Goal: Task Accomplishment & Management: Use online tool/utility

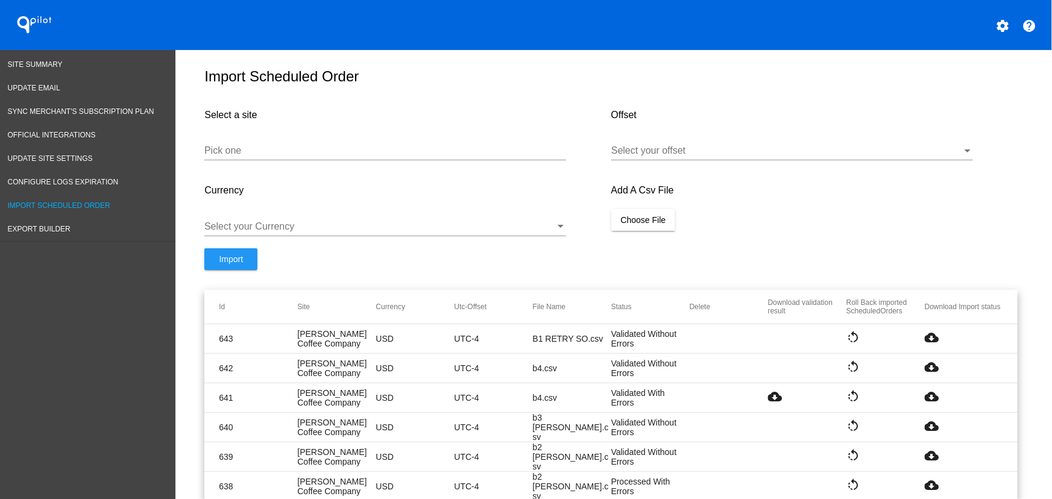
click at [282, 156] on input "Pick one" at bounding box center [385, 150] width 362 height 11
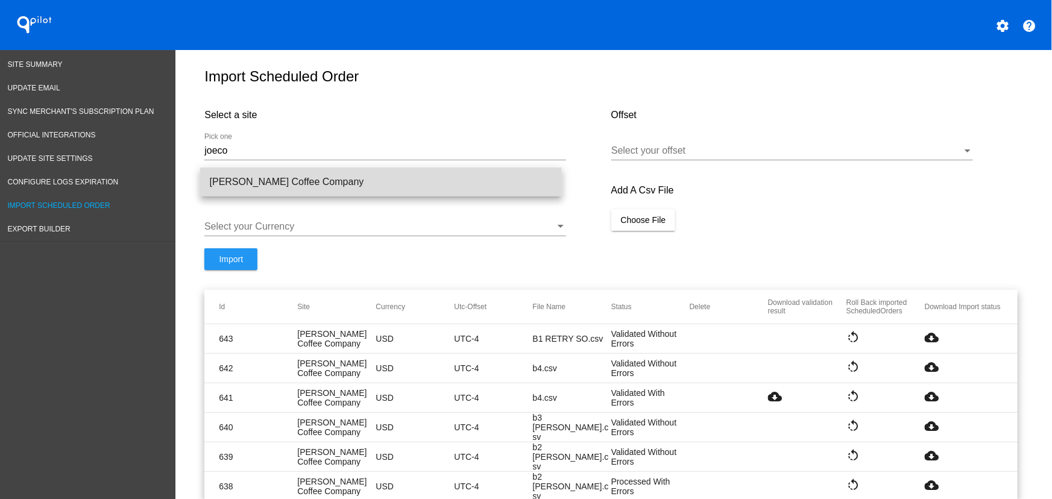
click at [286, 186] on span "[PERSON_NAME] Coffee Company" at bounding box center [381, 182] width 343 height 29
type input "[PERSON_NAME] Coffee Company"
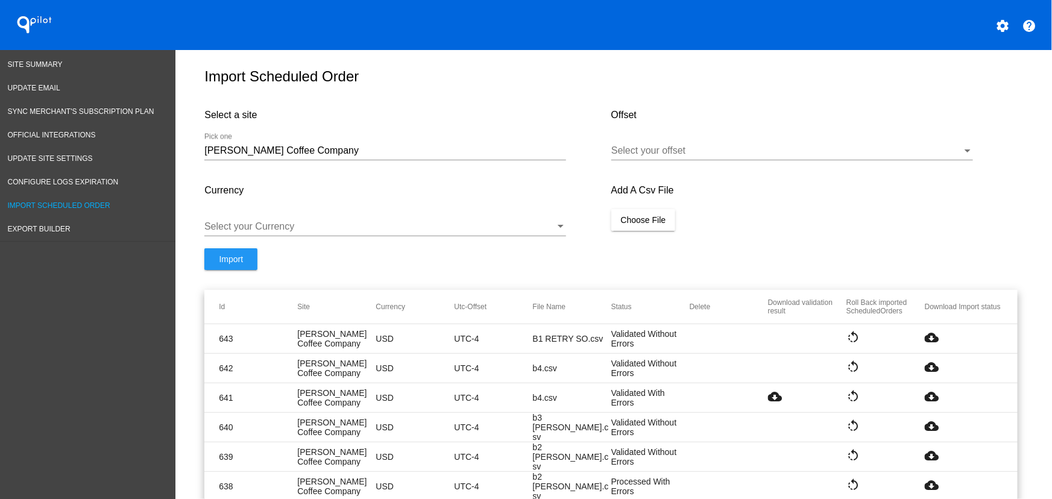
click at [779, 160] on div "Select your offset" at bounding box center [793, 146] width 362 height 27
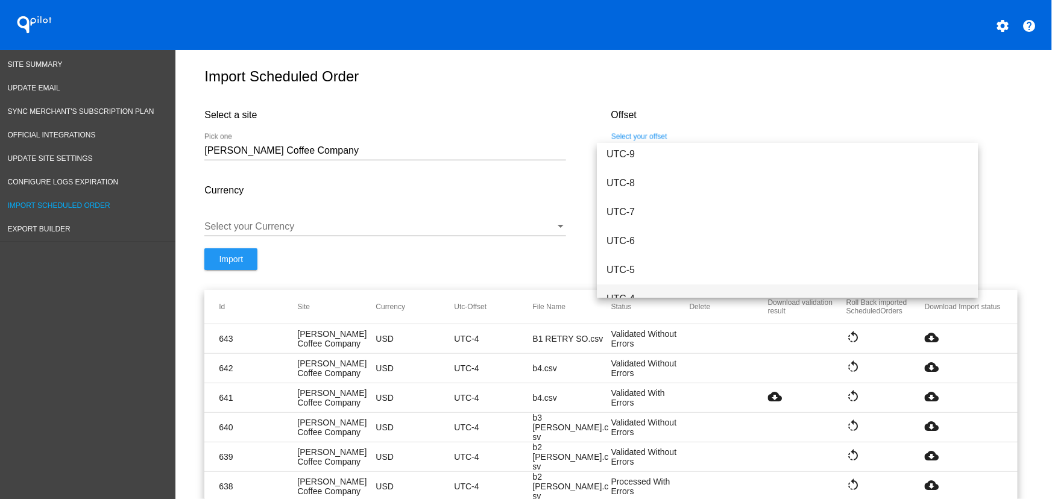
scroll to position [91, 0]
click at [657, 289] on span "UTC-4" at bounding box center [788, 298] width 362 height 29
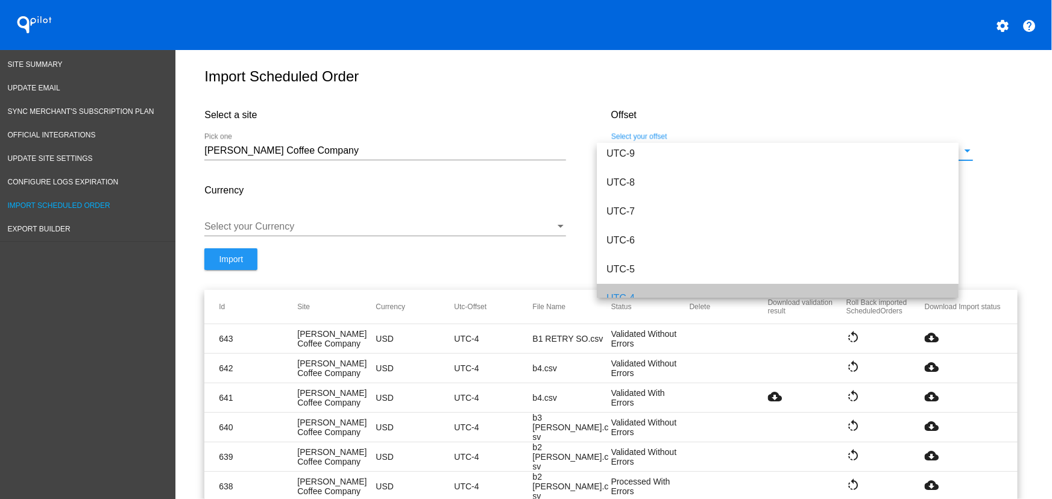
click at [414, 247] on div "Select your Currency" at bounding box center [385, 228] width 362 height 39
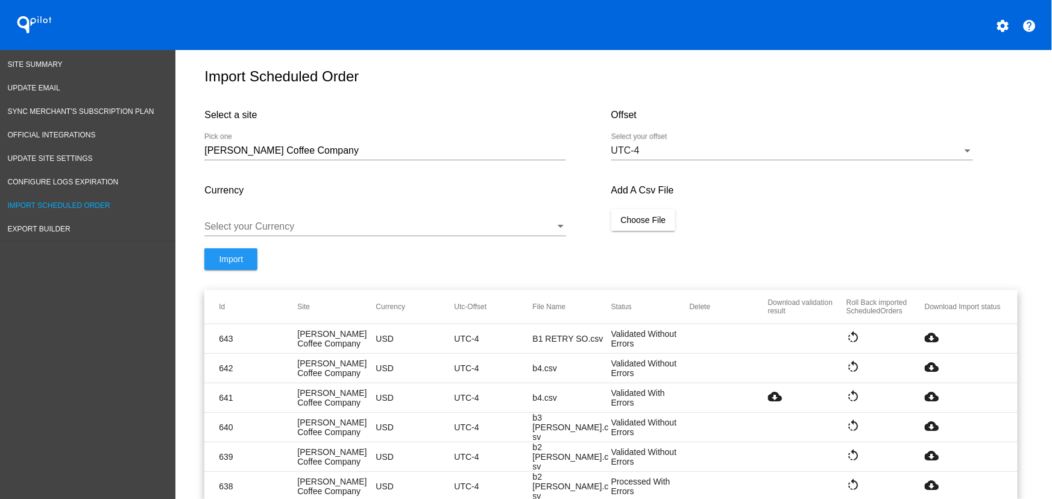
click at [297, 236] on div at bounding box center [385, 236] width 362 height 1
click at [280, 232] on div at bounding box center [379, 226] width 351 height 11
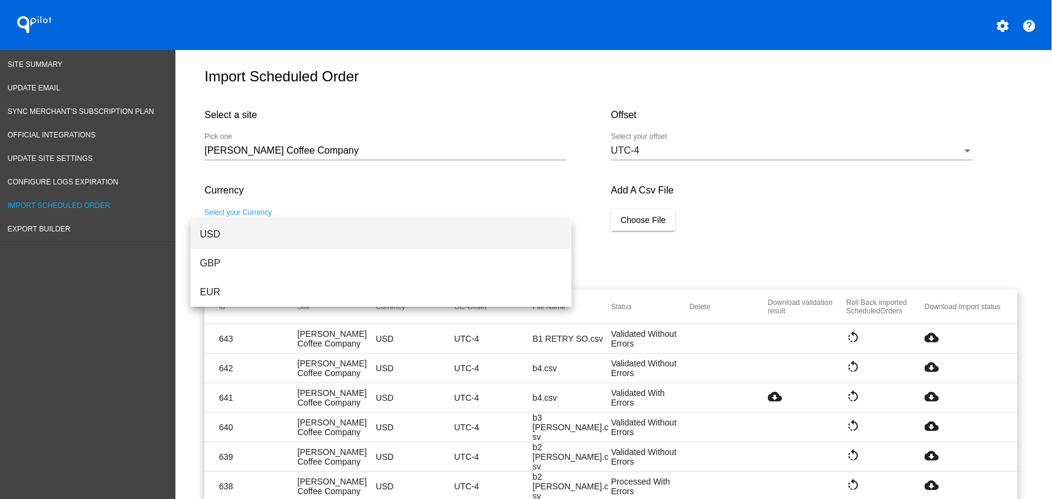
click at [250, 233] on span "USD" at bounding box center [381, 234] width 362 height 29
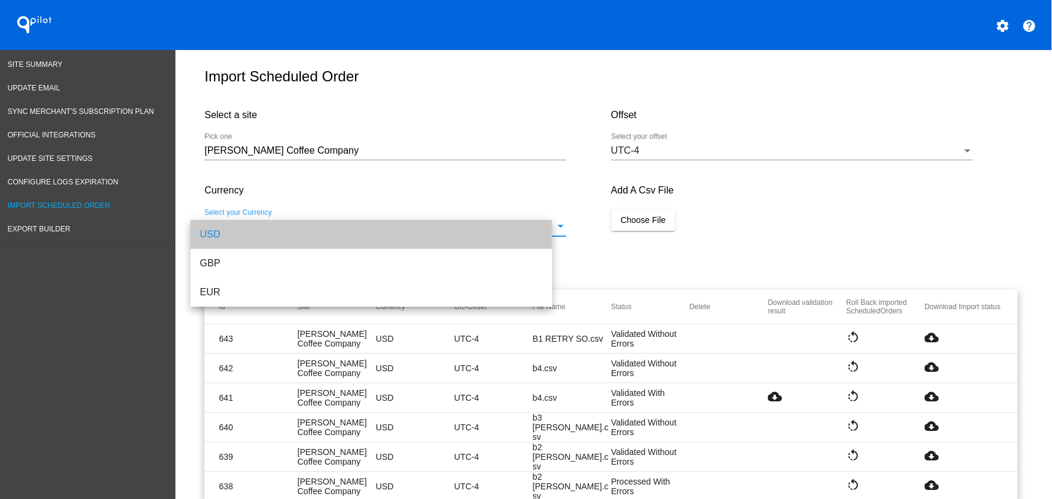
click at [601, 236] on div "Currency USD Select your Currency" at bounding box center [407, 210] width 406 height 76
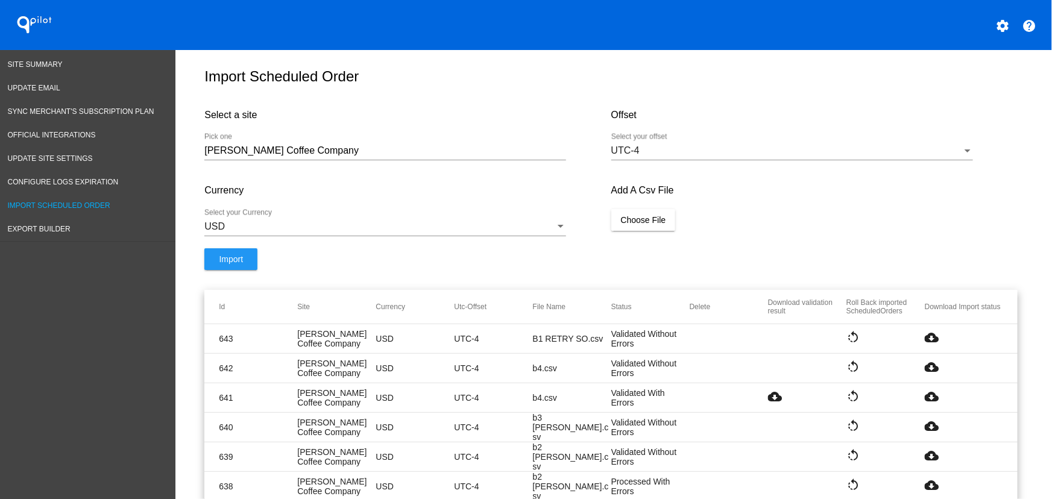
click at [612, 229] on button "Choose File" at bounding box center [644, 220] width 65 height 22
click at [228, 273] on button "Import" at bounding box center [230, 272] width 53 height 22
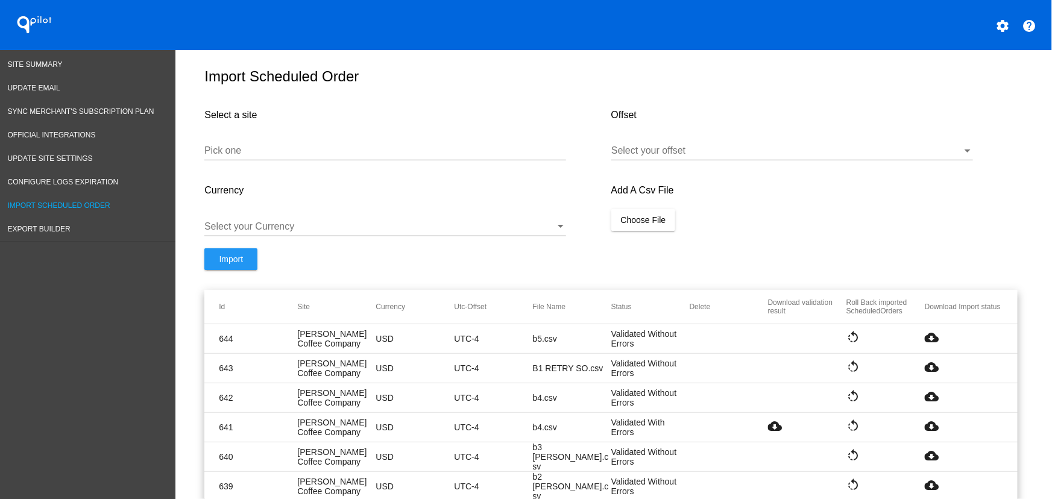
click at [931, 343] on mat-icon "cloud_download" at bounding box center [932, 337] width 14 height 14
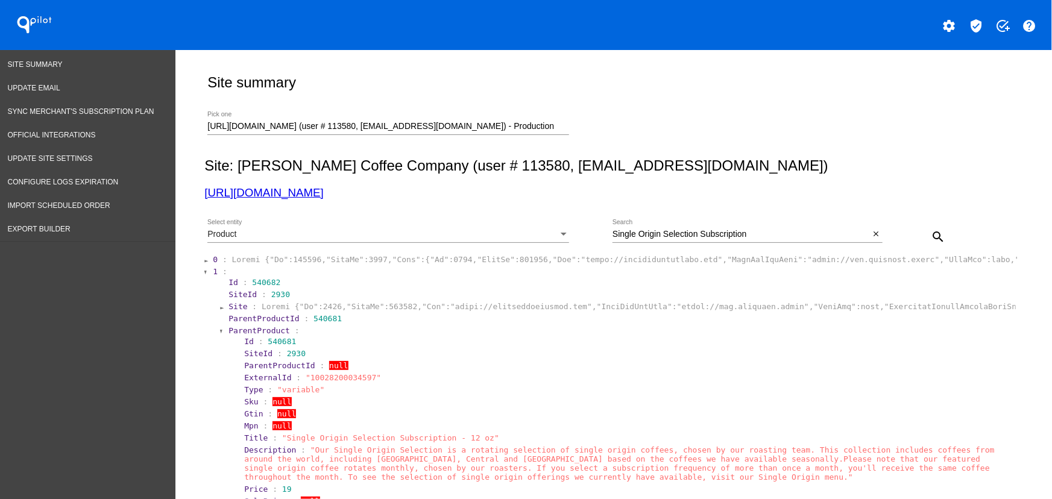
click at [747, 229] on div "Single Origin Selection Subscription Search" at bounding box center [742, 232] width 258 height 24
click at [727, 232] on input "Single Origin Selection Subscription" at bounding box center [742, 235] width 258 height 10
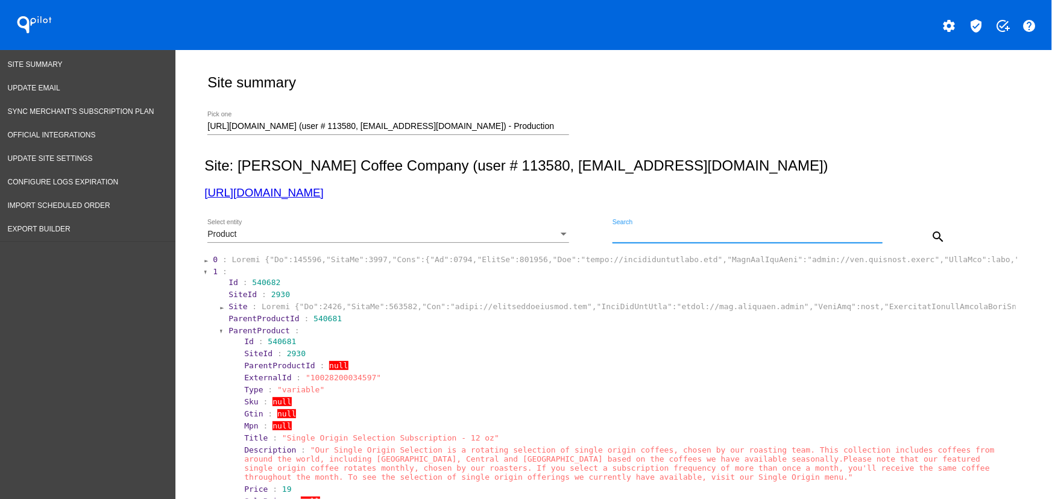
click at [486, 238] on div "Product" at bounding box center [382, 235] width 351 height 10
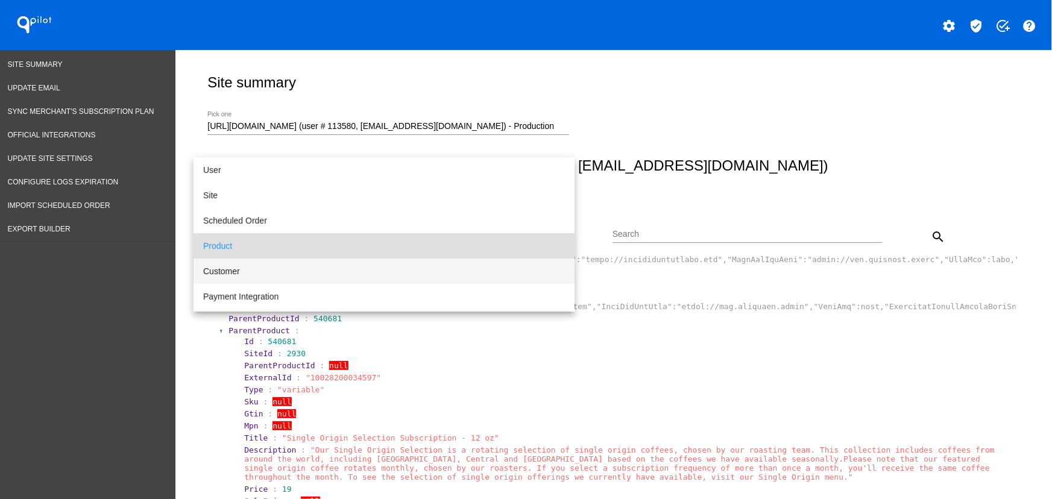
scroll to position [11, 0]
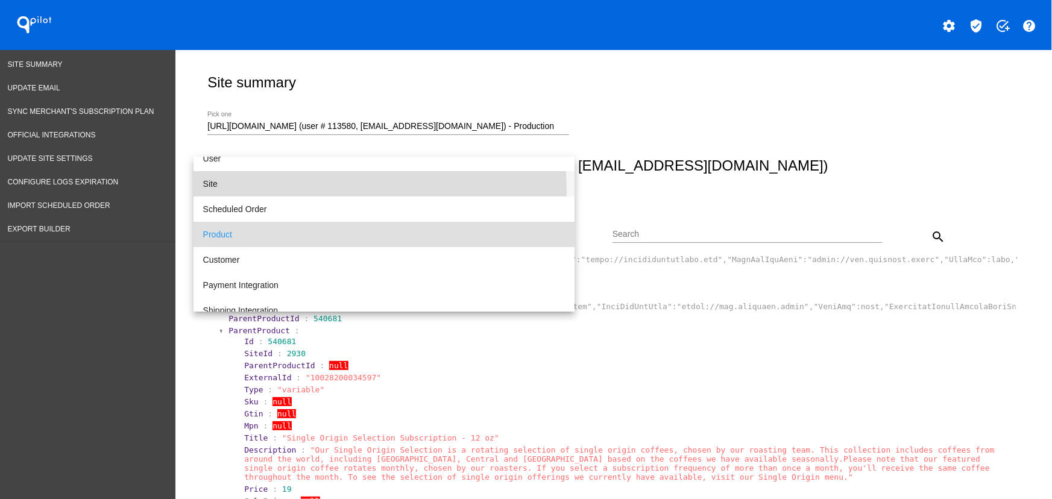
click at [247, 193] on span "Site" at bounding box center [384, 183] width 362 height 25
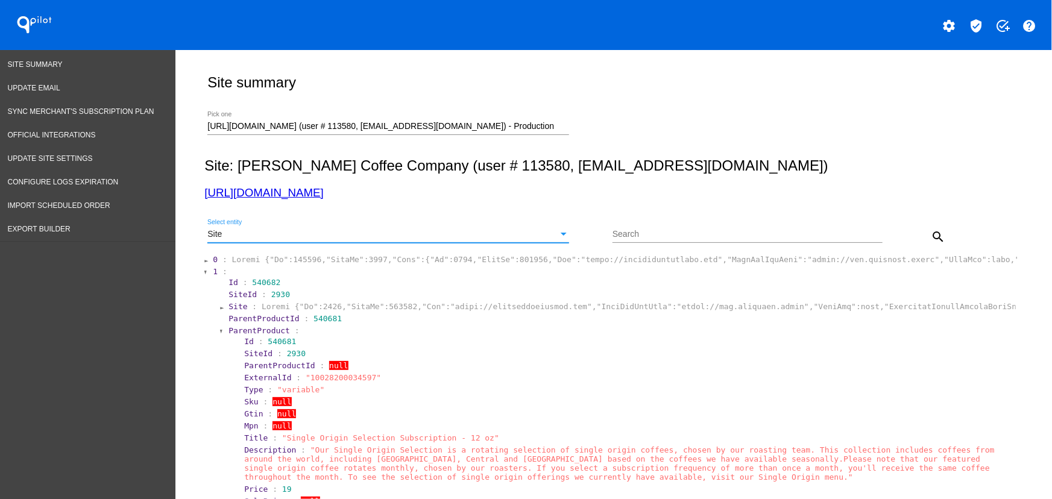
drag, startPoint x: 254, startPoint y: 232, endPoint x: 251, endPoint y: 203, distance: 28.5
click at [254, 232] on div "Site" at bounding box center [382, 235] width 351 height 10
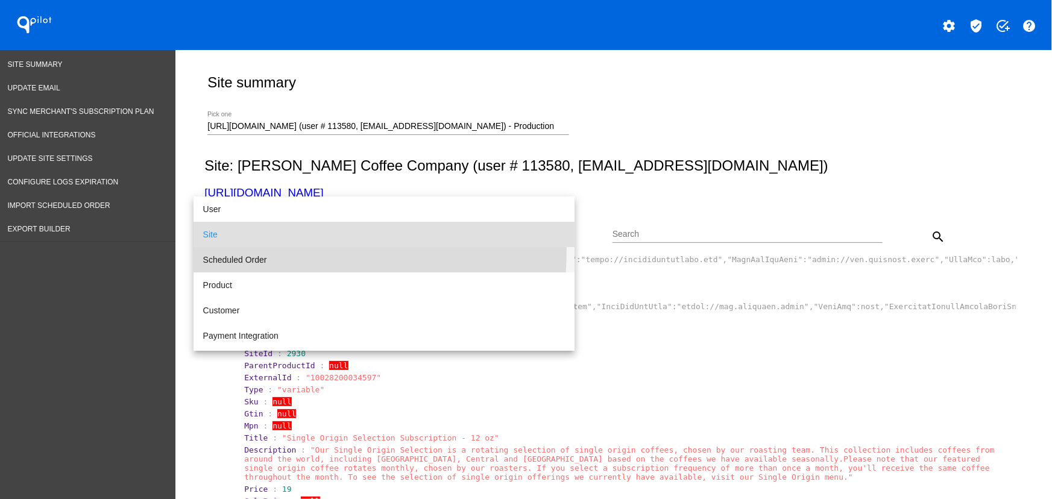
click at [255, 250] on span "Scheduled Order" at bounding box center [384, 259] width 362 height 25
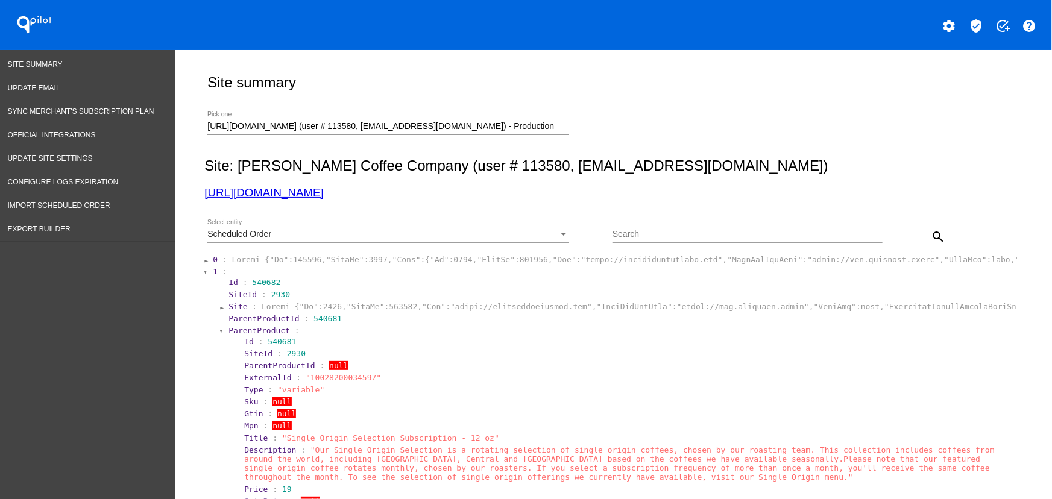
click at [682, 226] on div "Search" at bounding box center [748, 232] width 270 height 24
paste input "1035945"
click at [633, 236] on input "1035945" at bounding box center [742, 235] width 258 height 10
type input "1035945"
click at [938, 236] on mat-icon "search" at bounding box center [938, 237] width 14 height 14
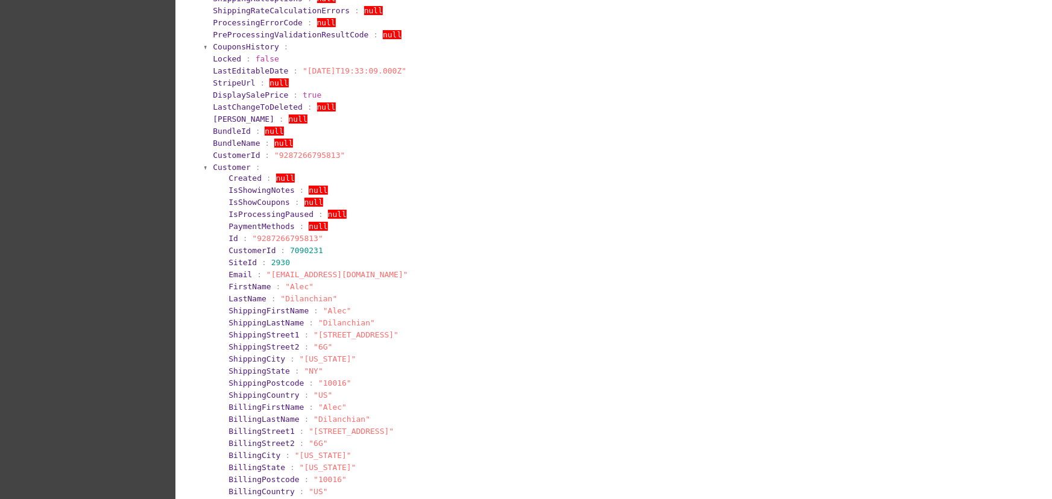
scroll to position [346, 0]
click at [231, 171] on span "Customer" at bounding box center [232, 166] width 38 height 9
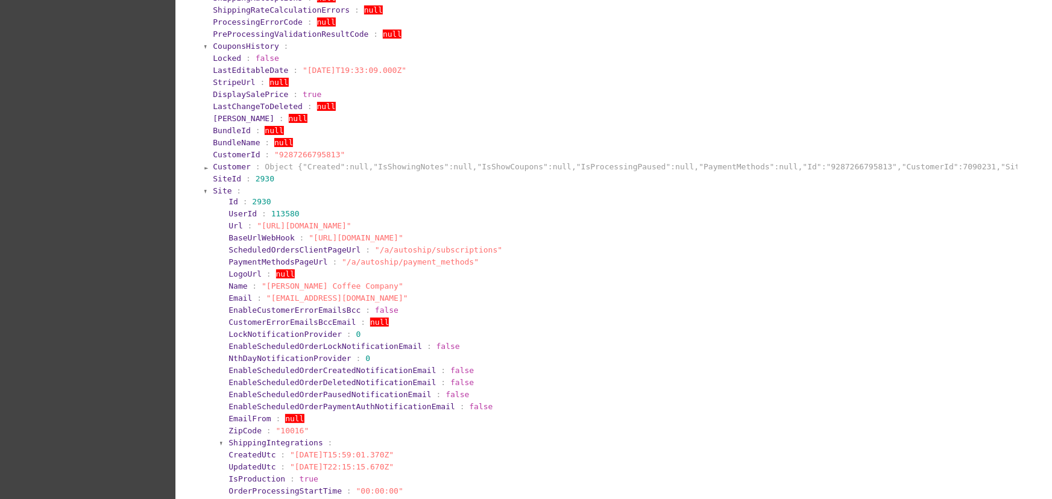
click at [217, 194] on span "Site" at bounding box center [222, 190] width 19 height 9
